Goal: Task Accomplishment & Management: Use online tool/utility

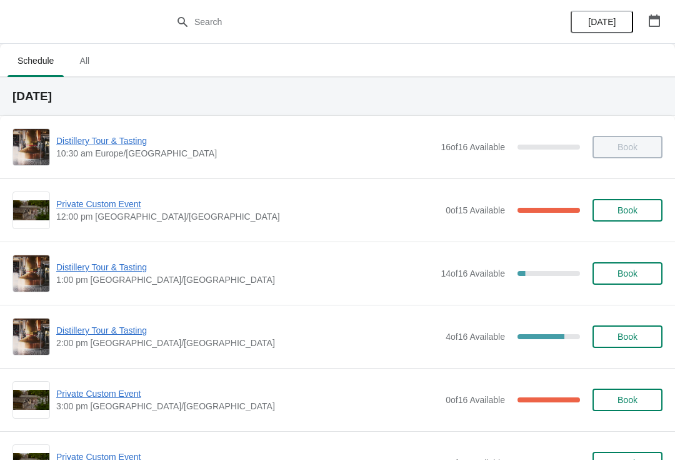
click at [640, 273] on span "Book" at bounding box center [628, 273] width 48 height 10
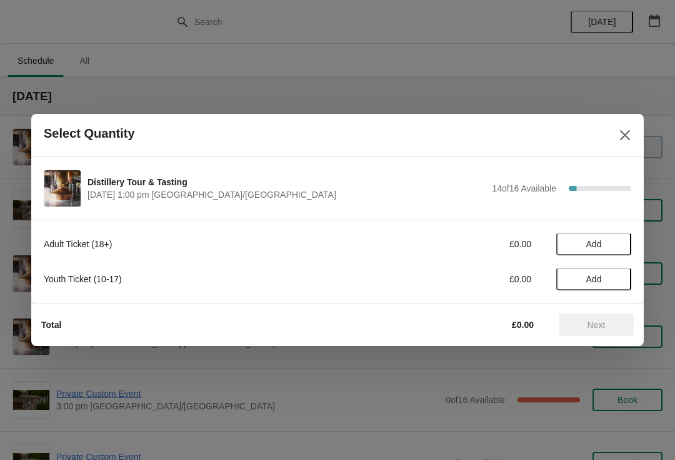
click at [606, 238] on button "Add" at bounding box center [594, 244] width 75 height 23
click at [614, 242] on icon at bounding box center [615, 244] width 13 height 13
click at [573, 238] on icon at bounding box center [572, 244] width 13 height 13
click at [604, 321] on span "Next" at bounding box center [597, 325] width 18 height 10
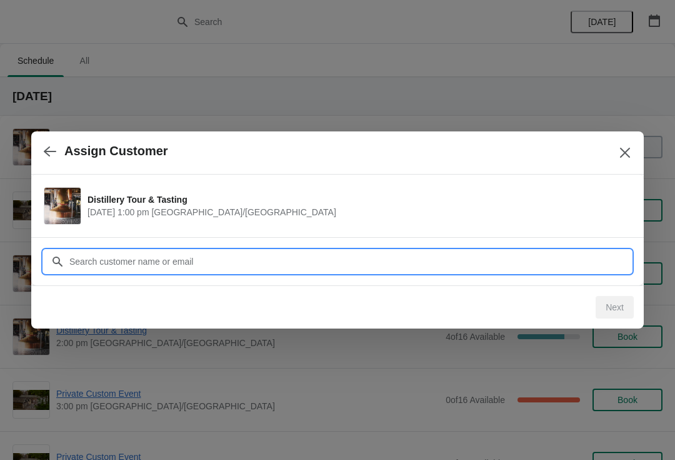
click at [153, 253] on input "Customer" at bounding box center [350, 261] width 563 height 23
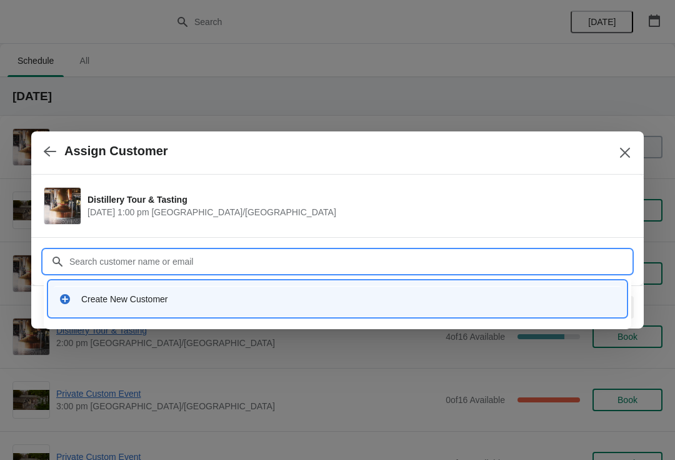
click at [133, 297] on div "Create New Customer" at bounding box center [348, 299] width 535 height 13
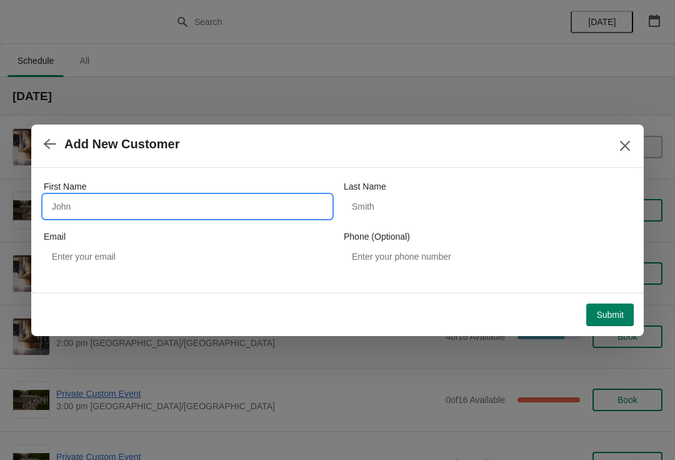
click at [155, 208] on input "First Name" at bounding box center [188, 206] width 288 height 23
type input "Stewart"
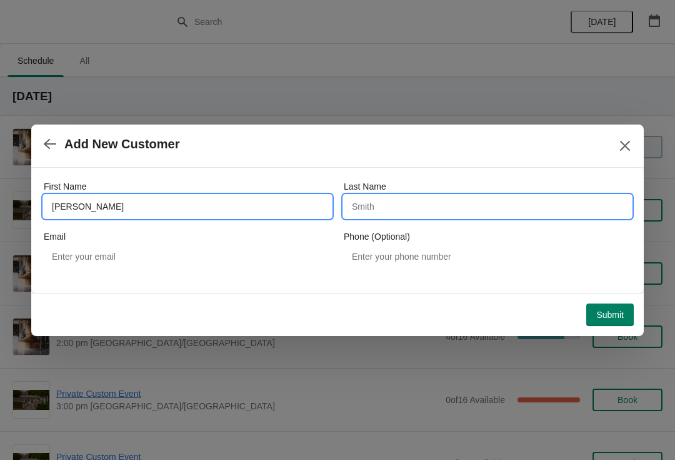
click at [470, 206] on input "Last Name" at bounding box center [488, 206] width 288 height 23
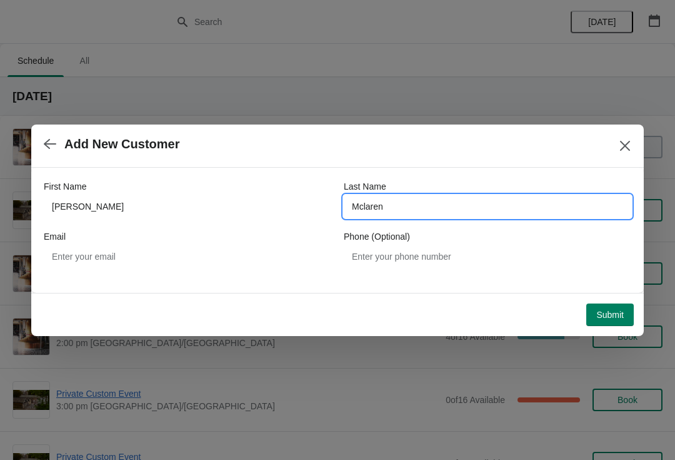
type input "Mclaren"
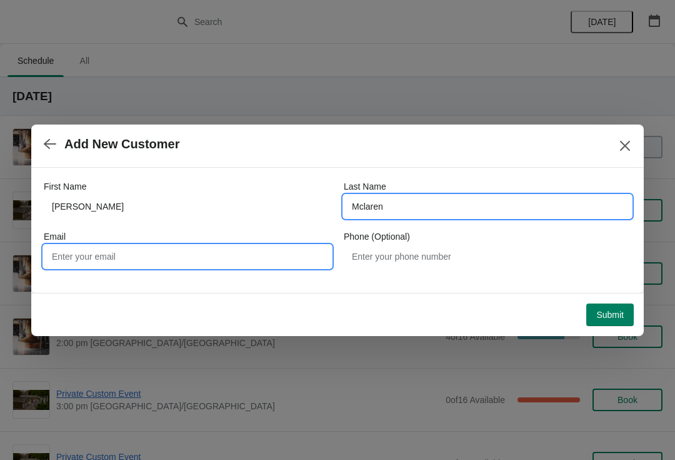
click at [224, 258] on input "Email" at bounding box center [188, 256] width 288 height 23
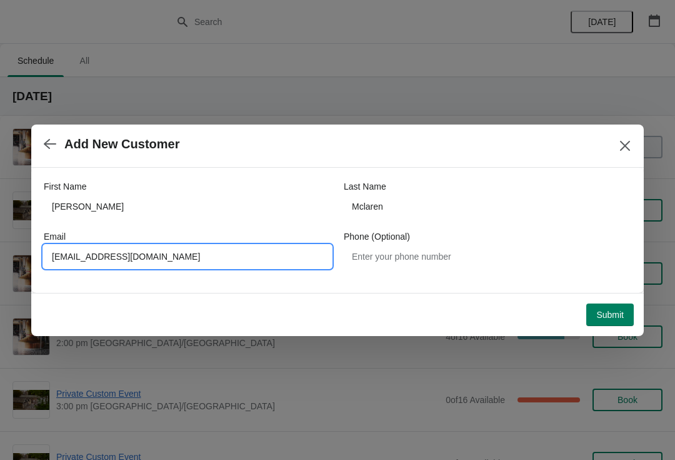
type input "Smcpud@icloud.com"
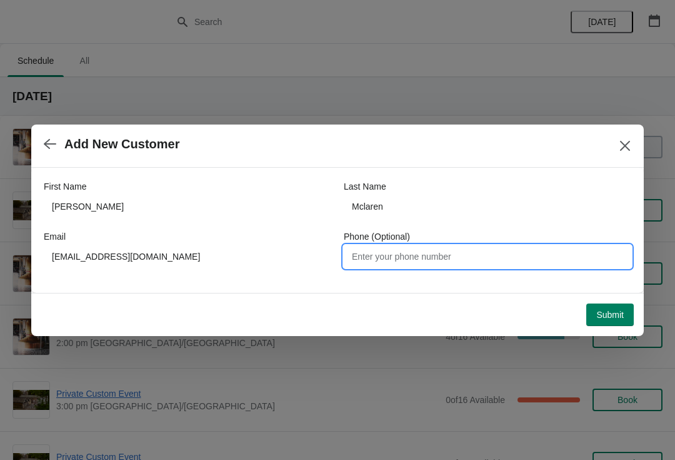
click at [615, 318] on span "Submit" at bounding box center [611, 315] width 28 height 10
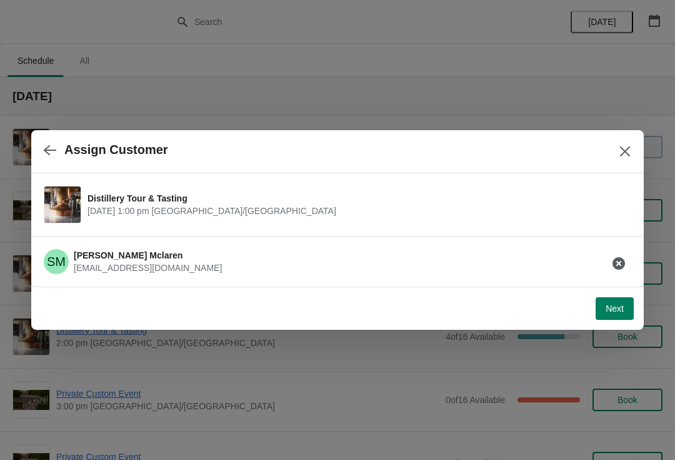
click at [622, 303] on span "Next" at bounding box center [615, 308] width 18 height 10
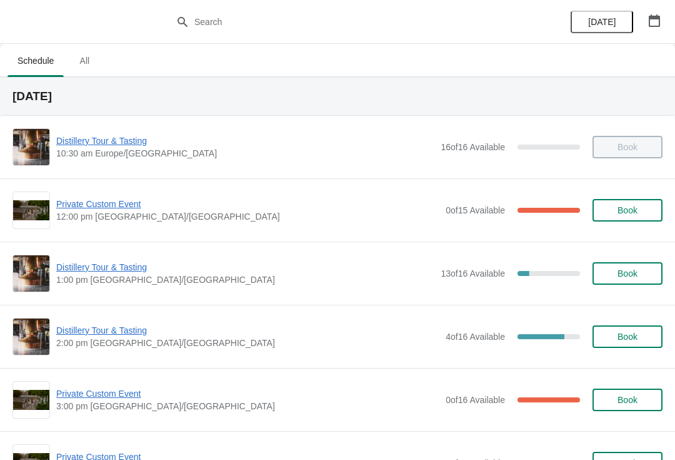
click at [82, 262] on span "Distillery Tour & Tasting" at bounding box center [245, 267] width 378 height 13
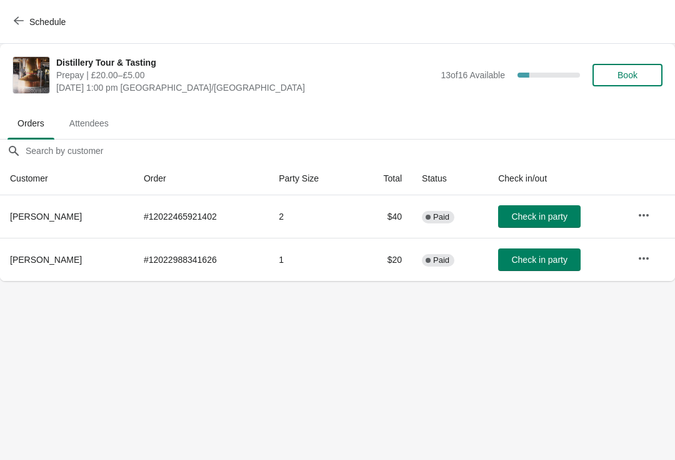
click at [545, 264] on span "Check in party" at bounding box center [540, 260] width 56 height 10
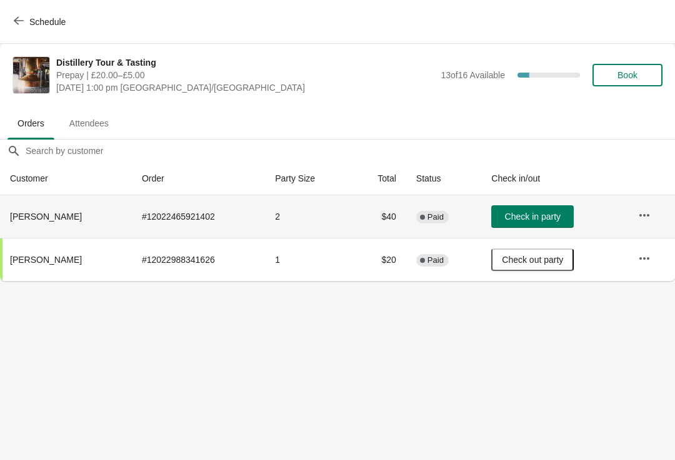
click at [552, 200] on td "Check in party" at bounding box center [555, 216] width 147 height 43
click at [554, 209] on button "Check in party" at bounding box center [533, 216] width 83 height 23
click at [538, 213] on span "Check in party" at bounding box center [533, 216] width 56 height 10
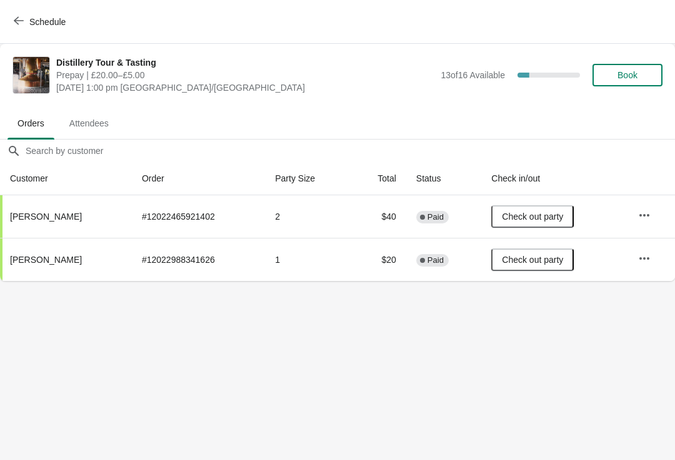
click at [496, 361] on body "Schedule Distillery Tour & Tasting Prepay | £20.00–£5.00 [DATE] 1:00 pm [GEOGRA…" at bounding box center [337, 230] width 675 height 460
